Goal: Book appointment/travel/reservation

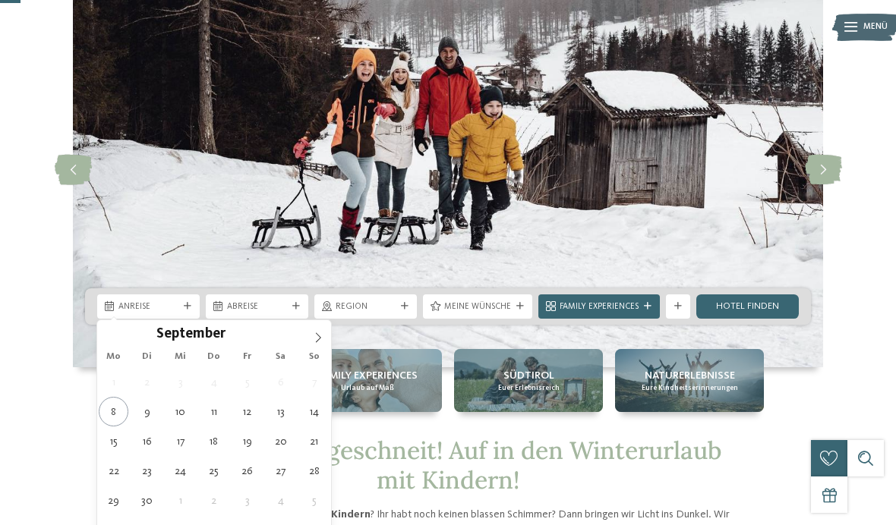
click at [317, 333] on icon at bounding box center [318, 338] width 11 height 11
click at [316, 330] on span at bounding box center [318, 333] width 26 height 26
click at [318, 334] on icon at bounding box center [318, 338] width 11 height 11
click at [318, 337] on icon at bounding box center [318, 338] width 11 height 11
type input "****"
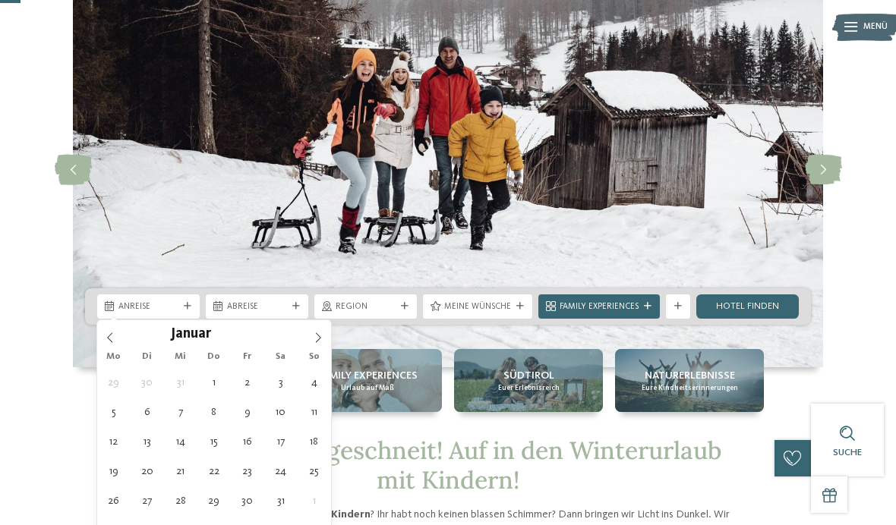
click at [320, 337] on icon at bounding box center [318, 338] width 11 height 11
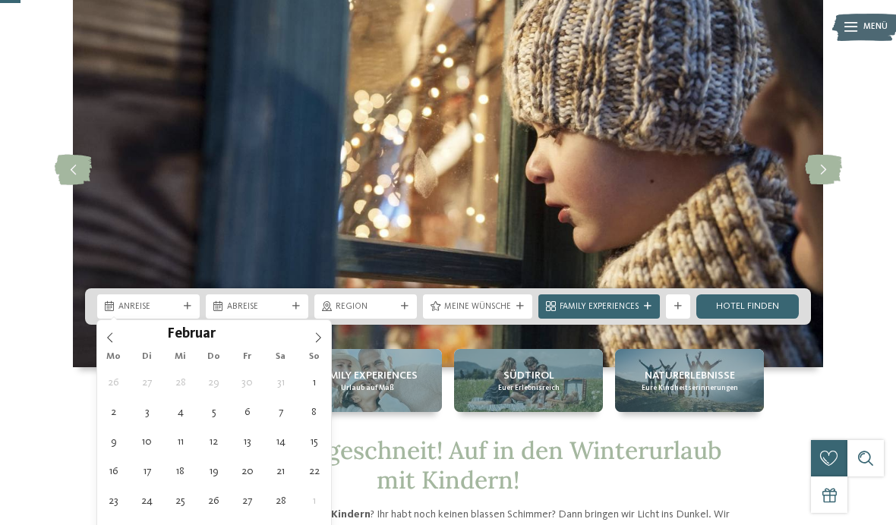
type div "14.02.2026"
type input "****"
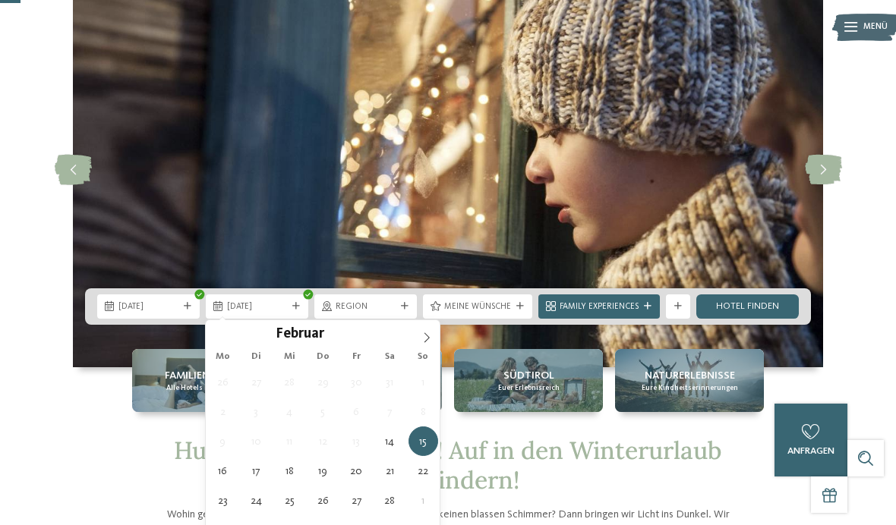
type div "22.02.2026"
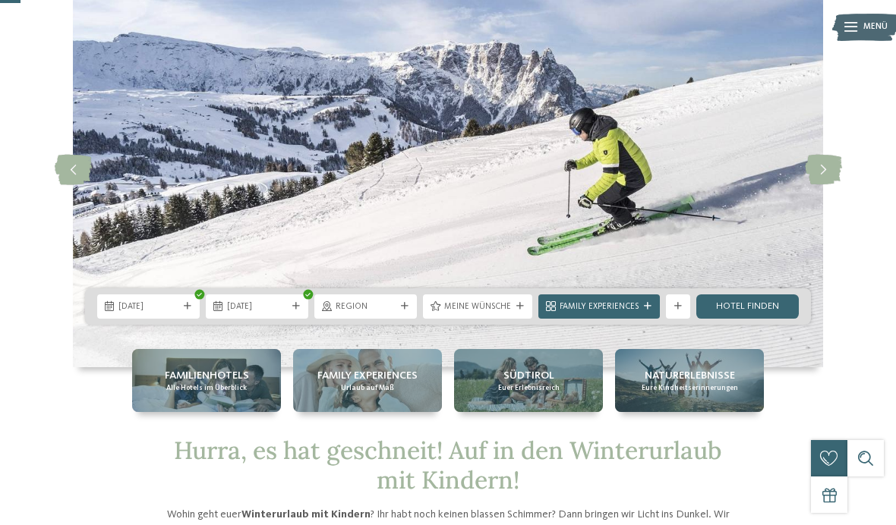
click at [403, 304] on icon at bounding box center [405, 307] width 8 height 8
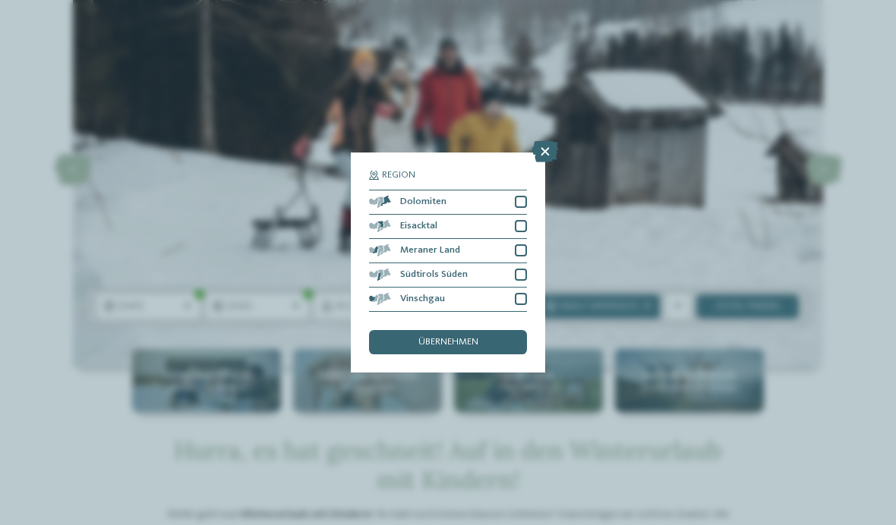
click at [521, 196] on div at bounding box center [521, 202] width 12 height 12
click at [519, 220] on div at bounding box center [521, 226] width 12 height 12
click at [522, 245] on div at bounding box center [521, 251] width 12 height 12
click at [522, 269] on div at bounding box center [521, 275] width 12 height 12
click at [521, 293] on div at bounding box center [521, 299] width 12 height 12
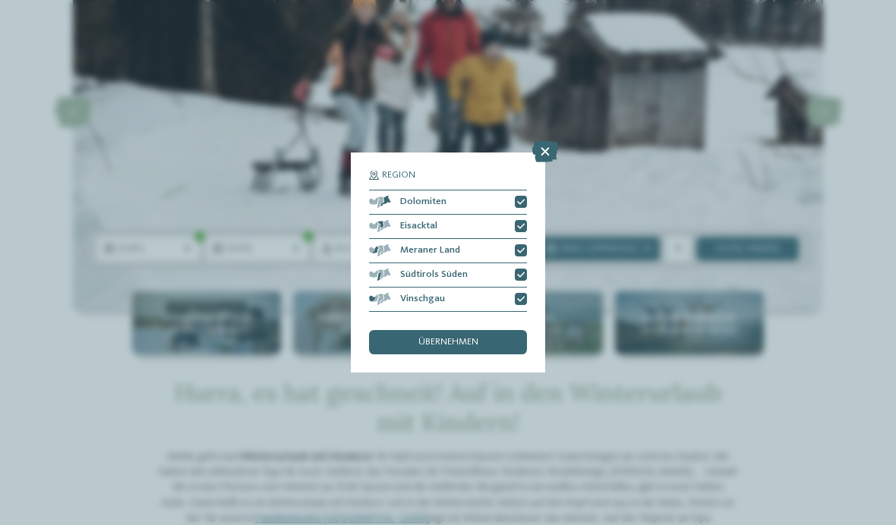
scroll to position [154, 0]
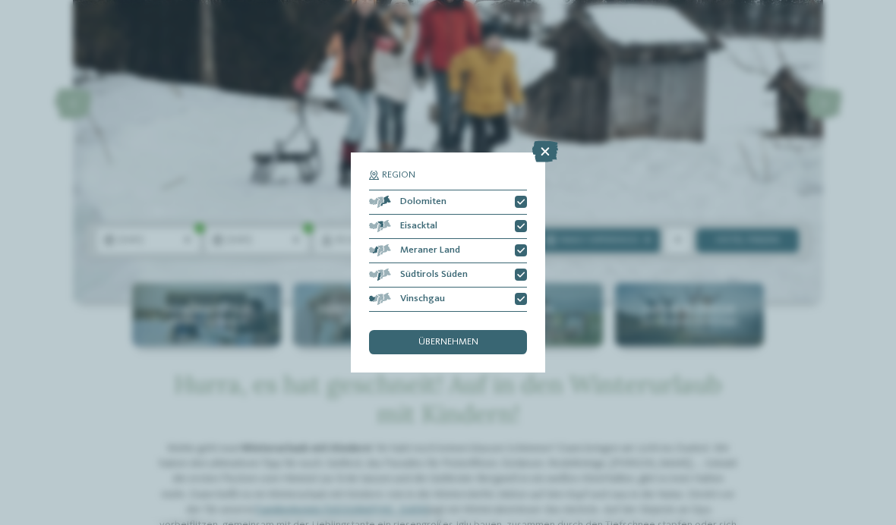
click at [481, 330] on div "übernehmen" at bounding box center [448, 342] width 158 height 24
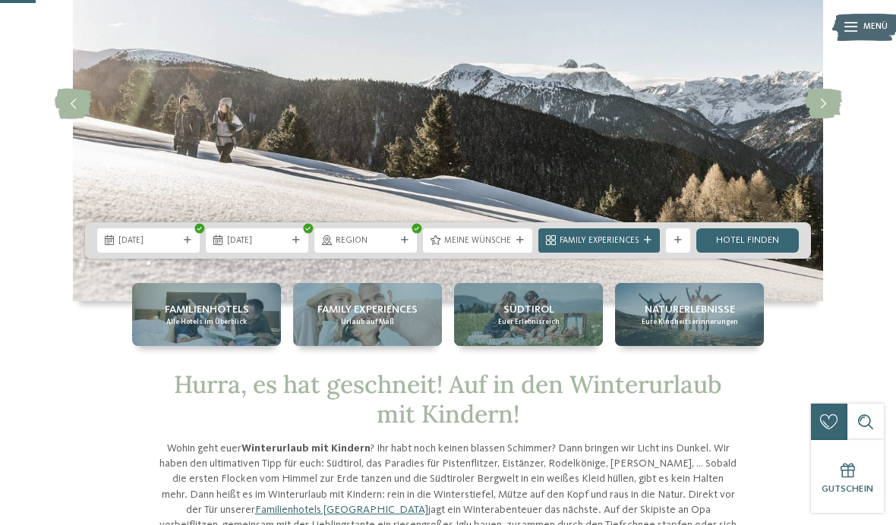
click at [514, 241] on div at bounding box center [520, 241] width 12 height 8
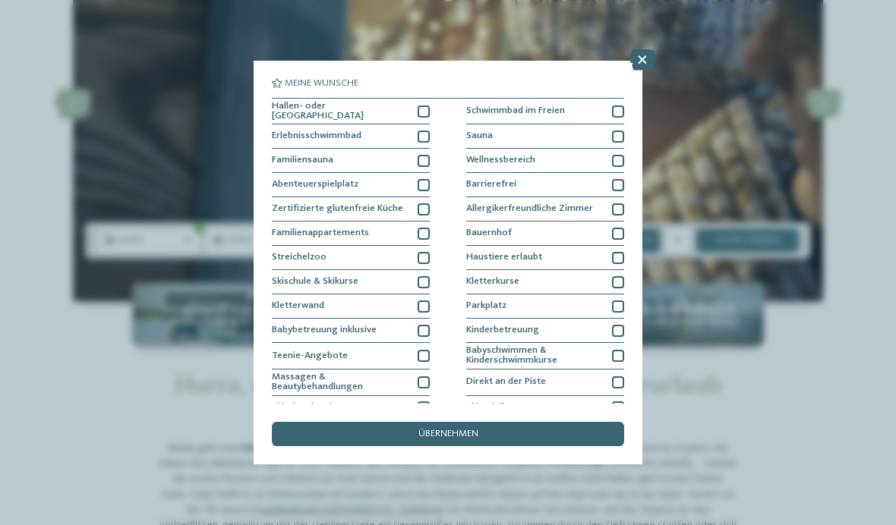
click at [425, 233] on div at bounding box center [424, 234] width 12 height 12
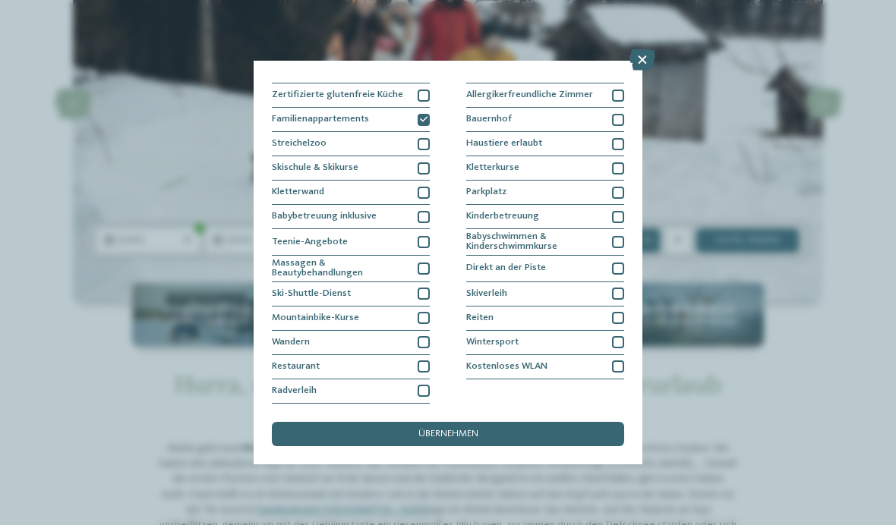
scroll to position [230, 0]
click at [414, 355] on div "Restaurant" at bounding box center [351, 367] width 158 height 24
click at [406, 331] on div "Wandern" at bounding box center [351, 343] width 158 height 24
click at [570, 355] on div "Kostenloses WLAN" at bounding box center [545, 367] width 158 height 24
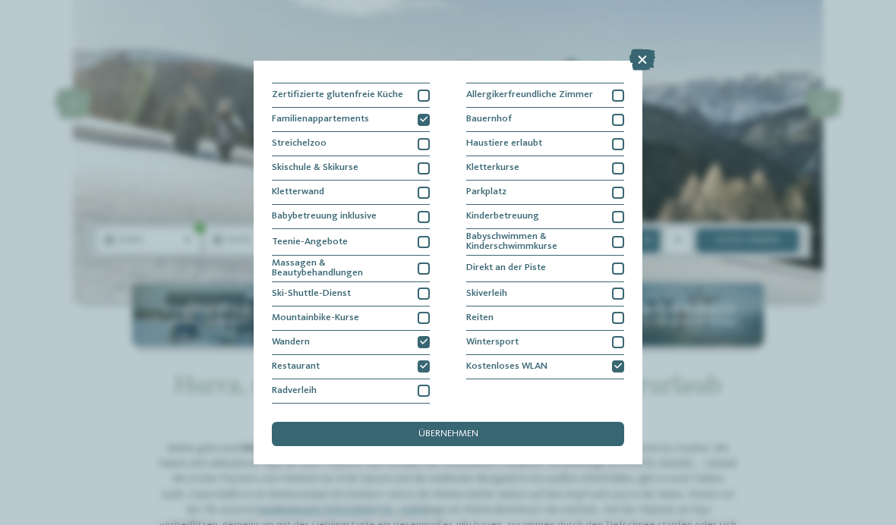
click at [561, 307] on div "Reiten" at bounding box center [545, 319] width 158 height 24
click at [576, 307] on div "Reiten" at bounding box center [545, 319] width 158 height 24
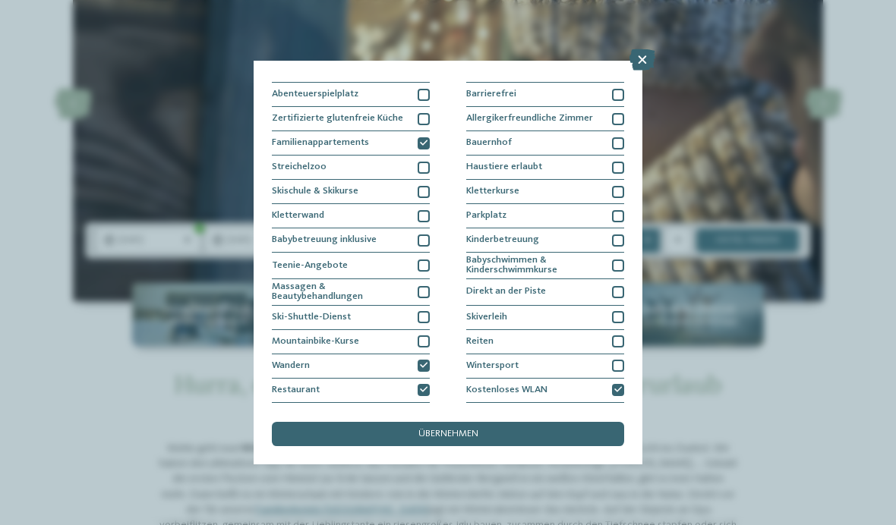
scroll to position [92, 0]
click at [559, 160] on div "Haustiere erlaubt" at bounding box center [545, 166] width 158 height 24
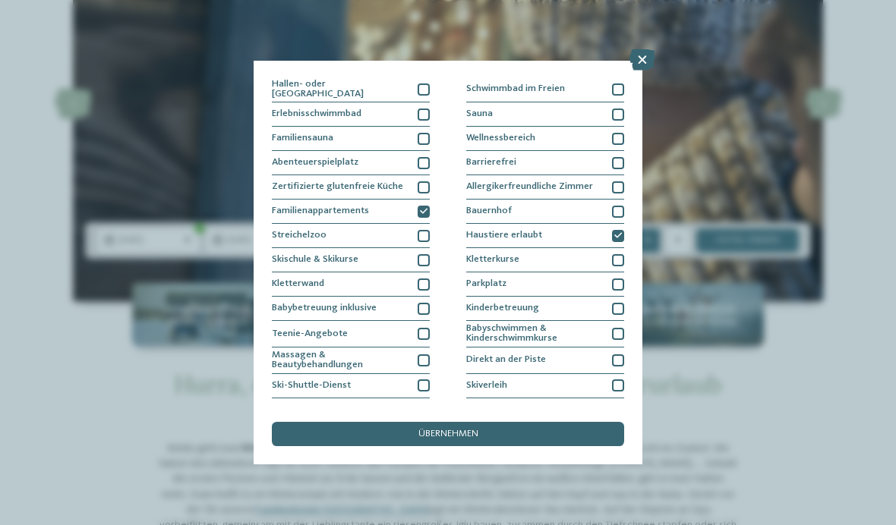
scroll to position [21, 0]
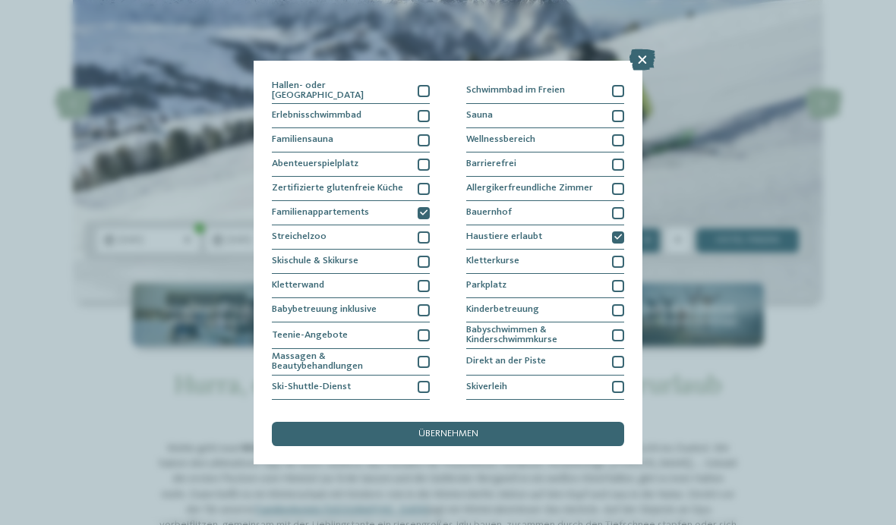
click at [516, 422] on div "übernehmen" at bounding box center [448, 434] width 352 height 24
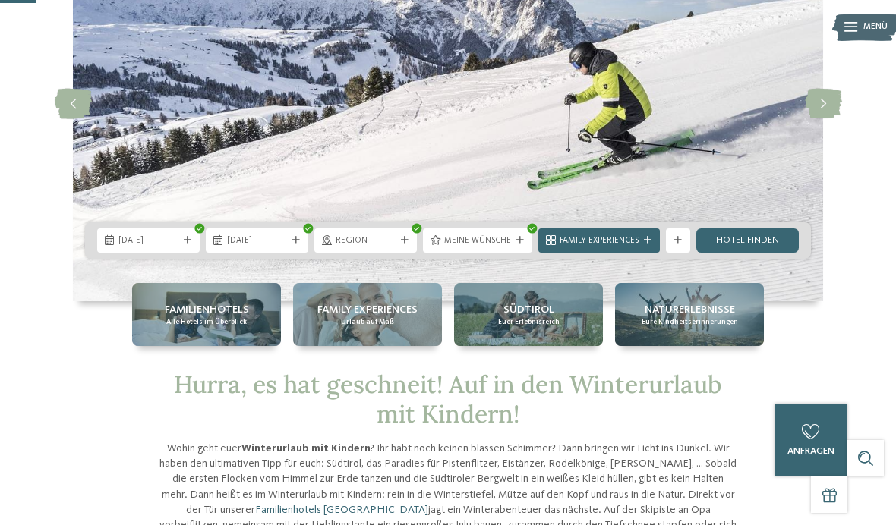
click at [749, 245] on link "Hotel finden" at bounding box center [747, 241] width 103 height 24
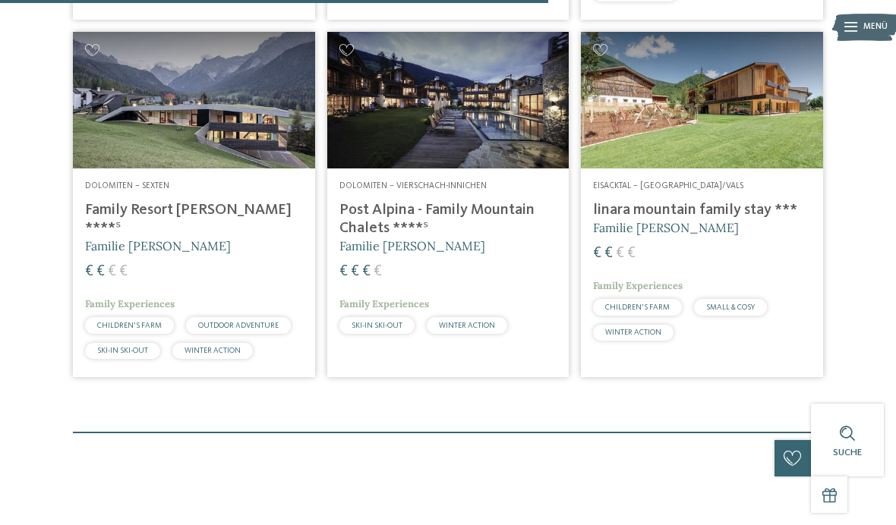
scroll to position [819, 0]
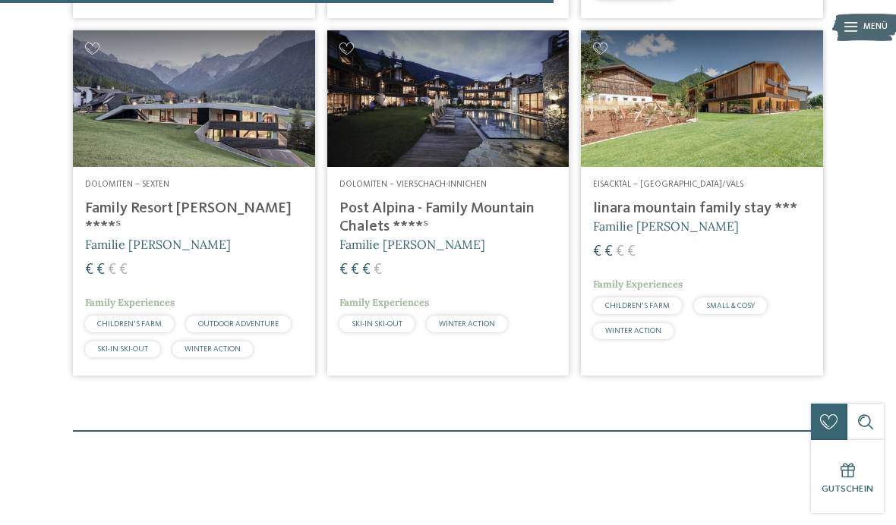
click at [116, 132] on img at bounding box center [194, 98] width 242 height 136
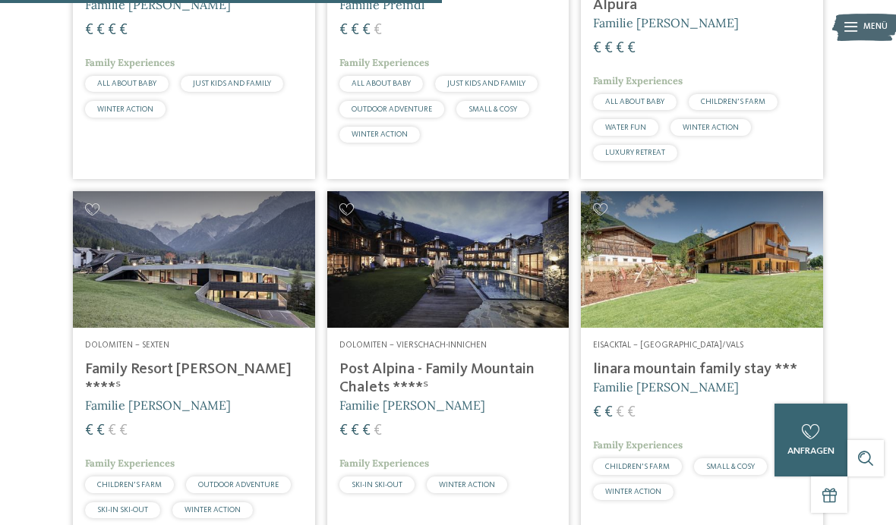
scroll to position [666, 0]
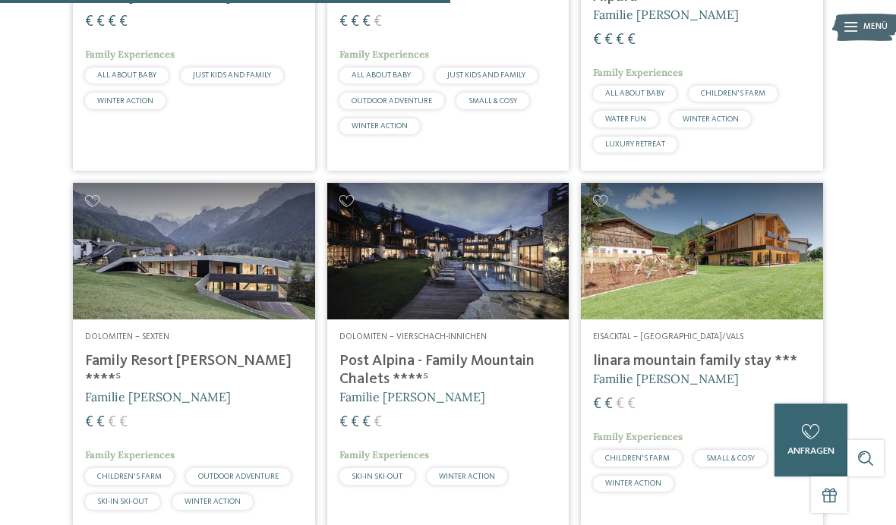
click at [772, 295] on img at bounding box center [702, 251] width 242 height 136
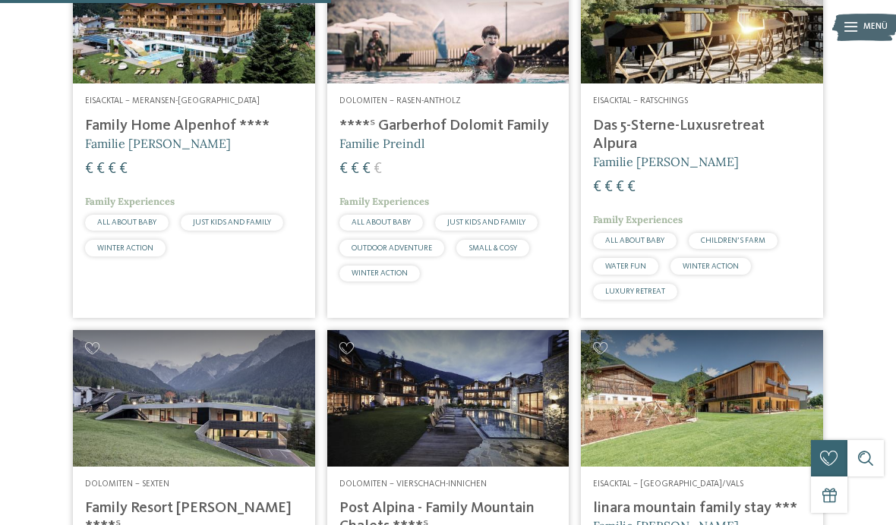
scroll to position [506, 0]
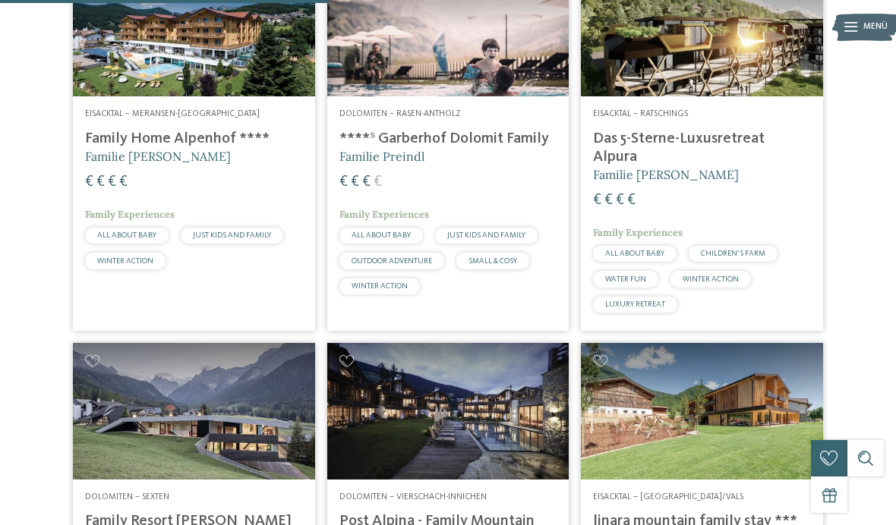
click at [787, 96] on img at bounding box center [702, 29] width 242 height 136
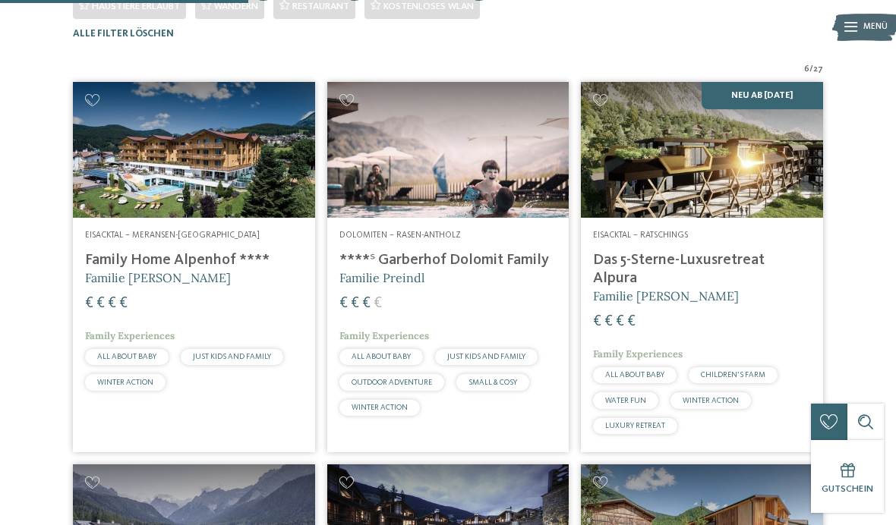
scroll to position [380, 0]
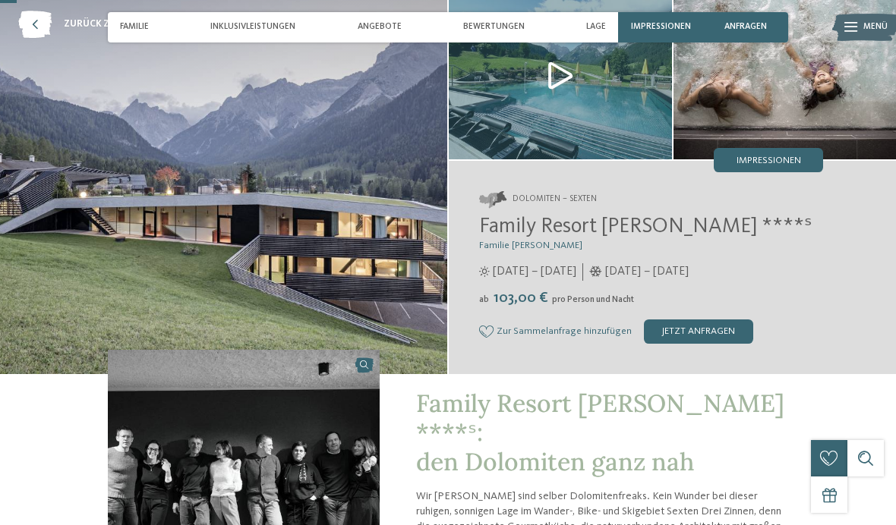
scroll to position [73, 0]
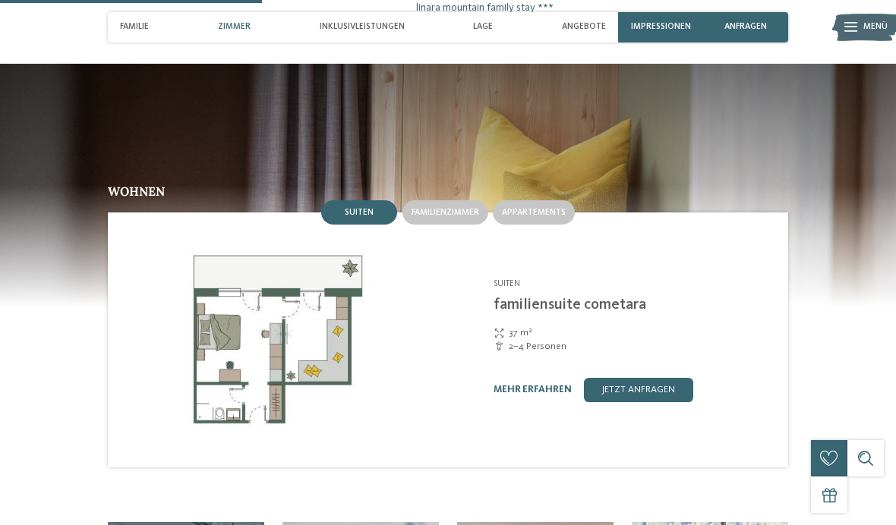
scroll to position [1163, 0]
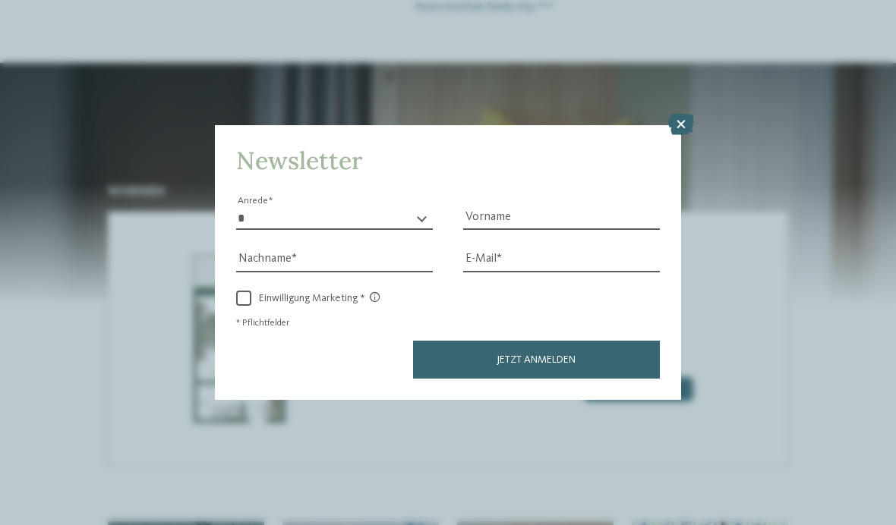
click at [676, 114] on icon at bounding box center [681, 124] width 26 height 21
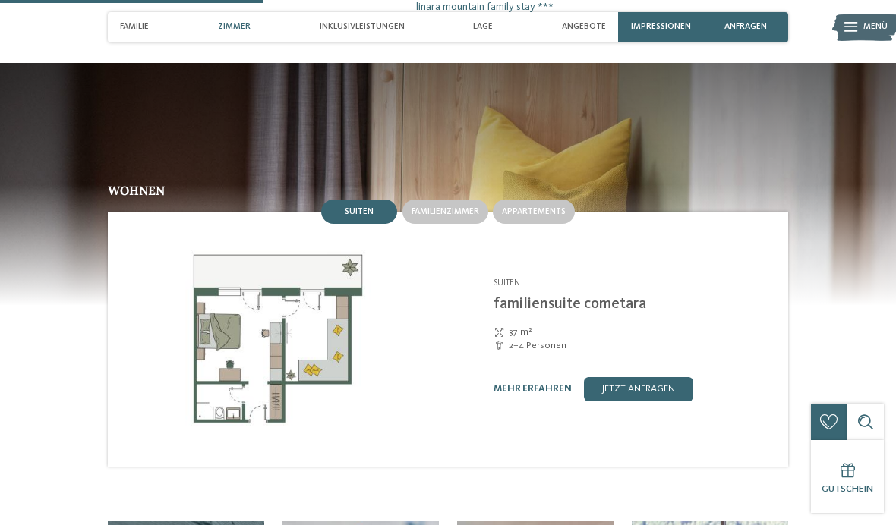
click at [460, 207] on span "Familienzimmer" at bounding box center [446, 211] width 68 height 9
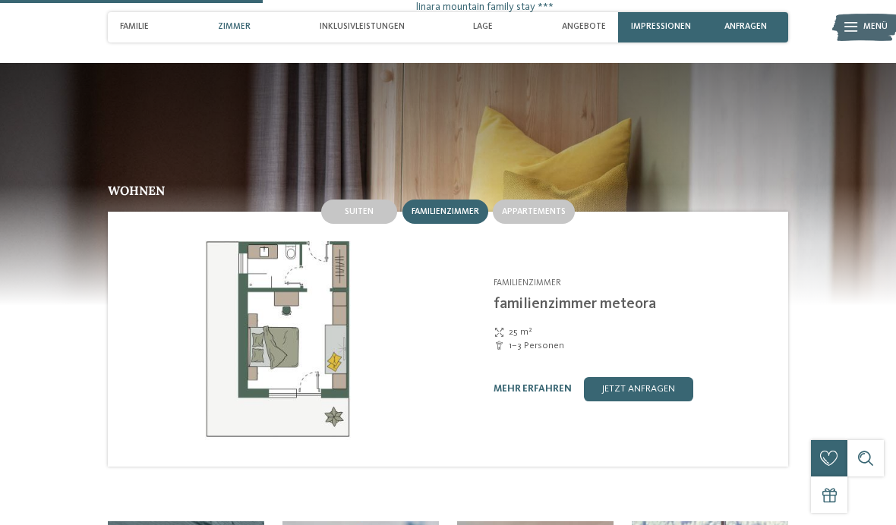
click at [361, 207] on span "Suiten" at bounding box center [359, 211] width 29 height 9
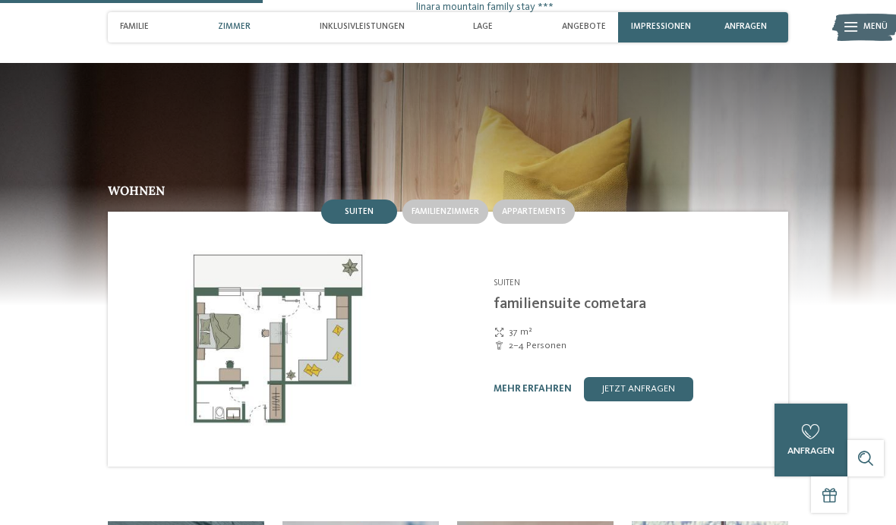
click at [541, 207] on span "Appartements" at bounding box center [534, 211] width 64 height 9
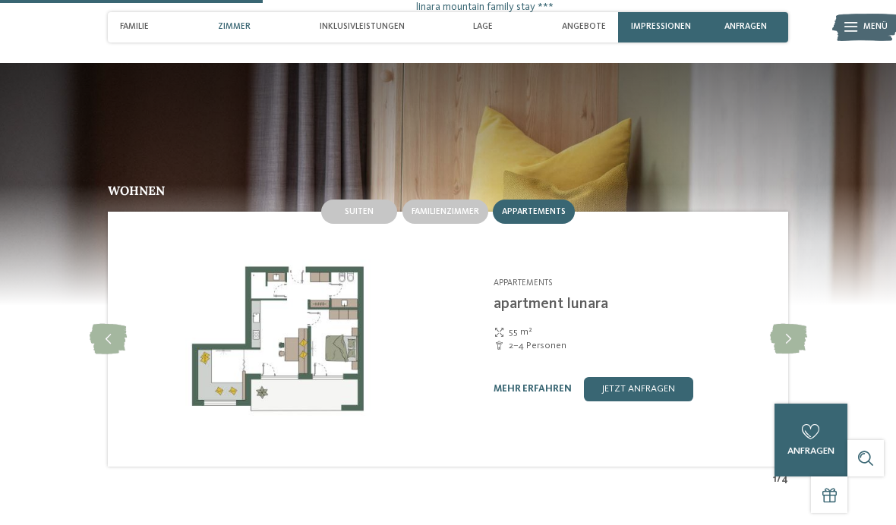
click at [355, 200] on div "Suiten" at bounding box center [359, 212] width 76 height 24
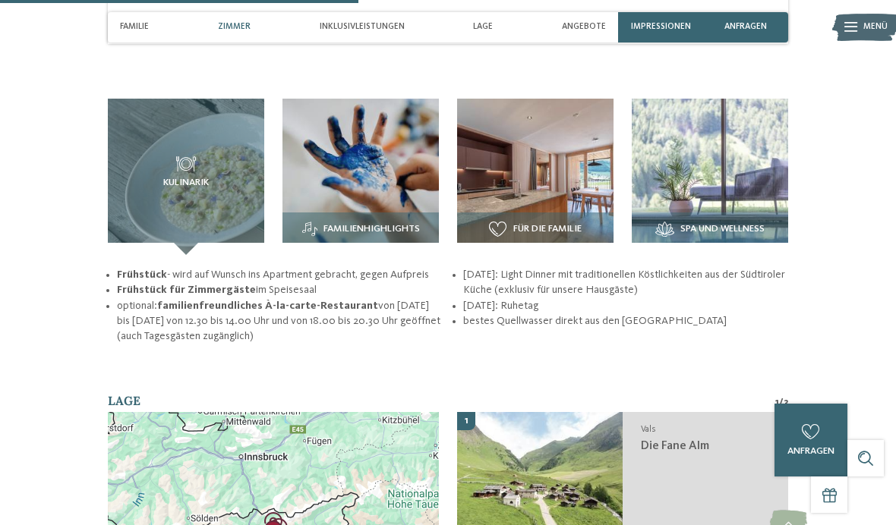
scroll to position [1585, 0]
